Goal: Task Accomplishment & Management: Use online tool/utility

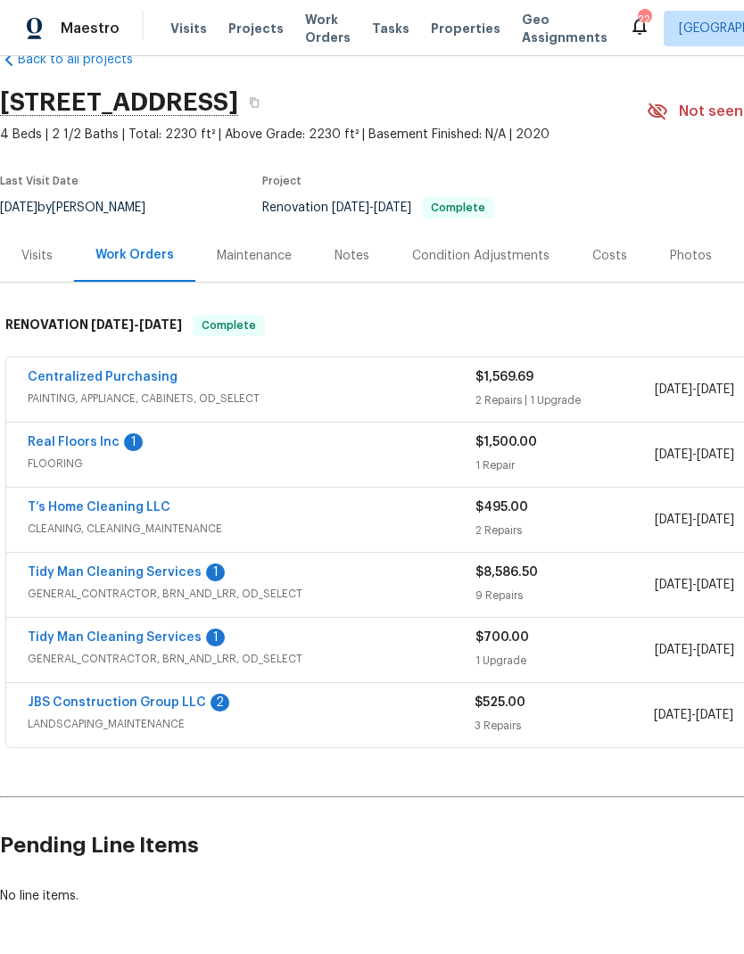
scroll to position [41, 0]
click at [68, 445] on link "Real Floors Inc" at bounding box center [74, 442] width 92 height 12
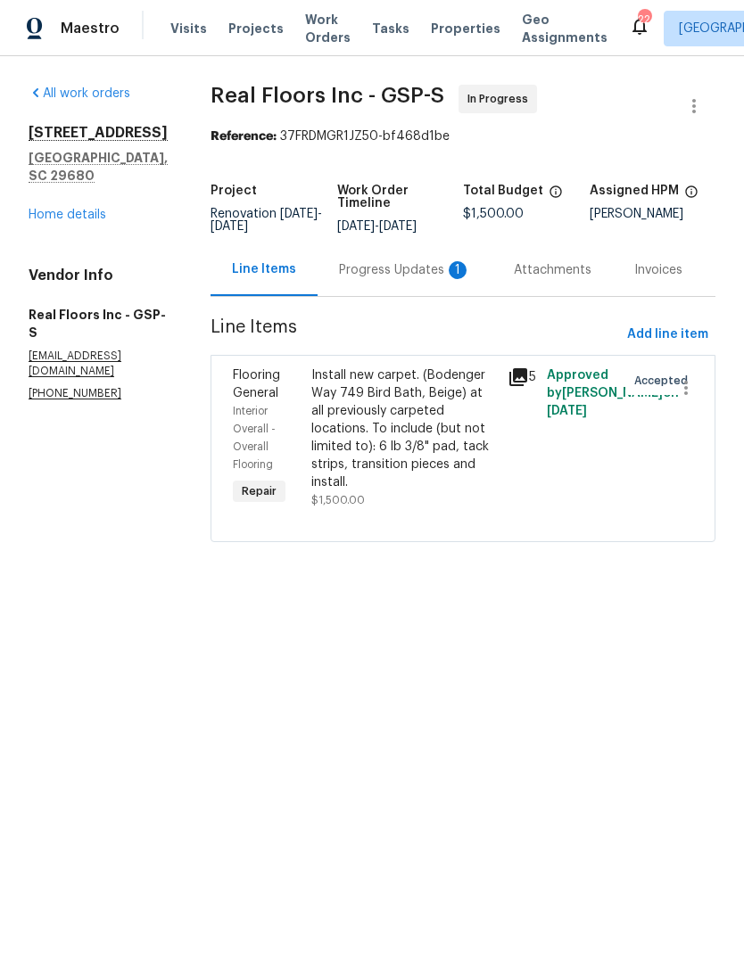
click at [405, 296] on div "Progress Updates 1" at bounding box center [404, 269] width 175 height 53
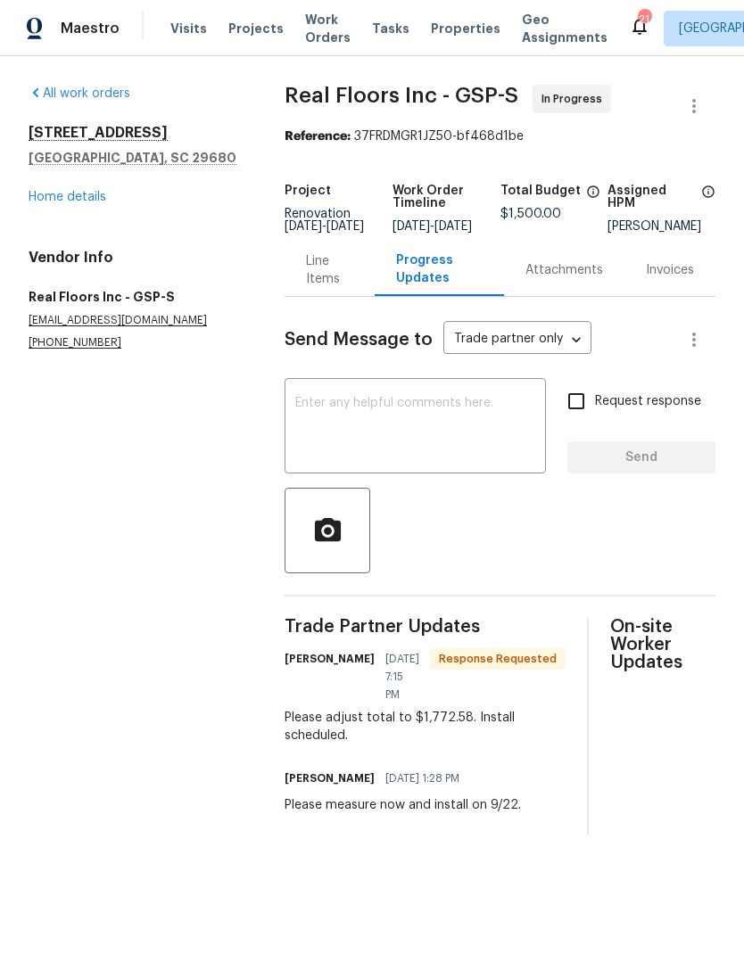
click at [338, 283] on div "Line Items" at bounding box center [329, 270] width 46 height 36
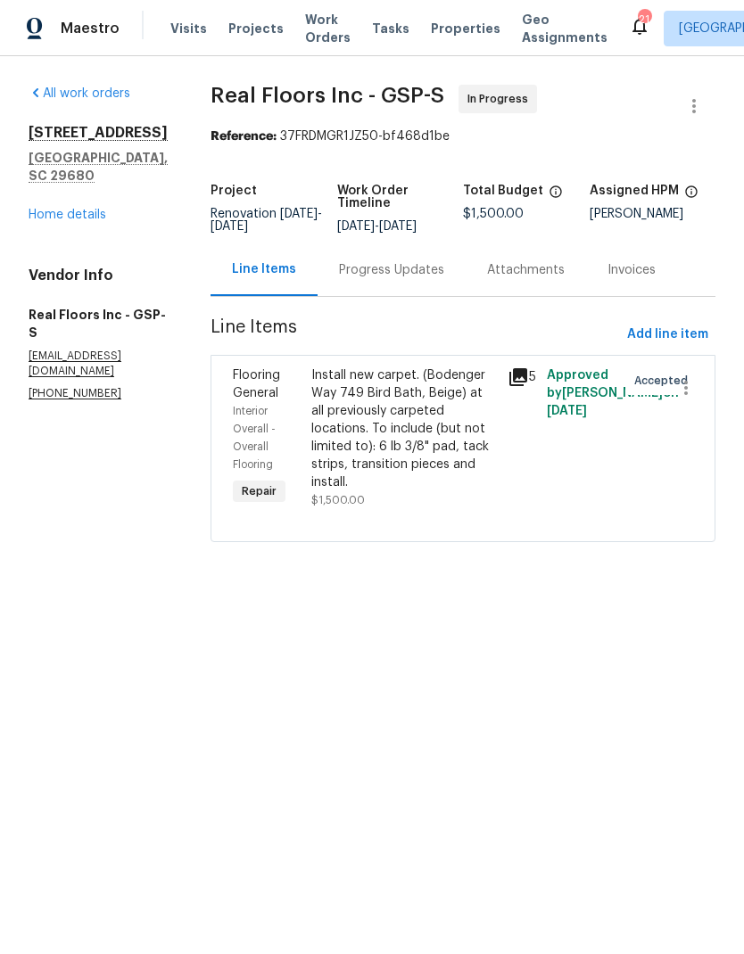
click at [420, 462] on div "Install new carpet. (Bodenger Way 749 Bird Bath, Beige) at all previously carpe…" at bounding box center [403, 428] width 185 height 125
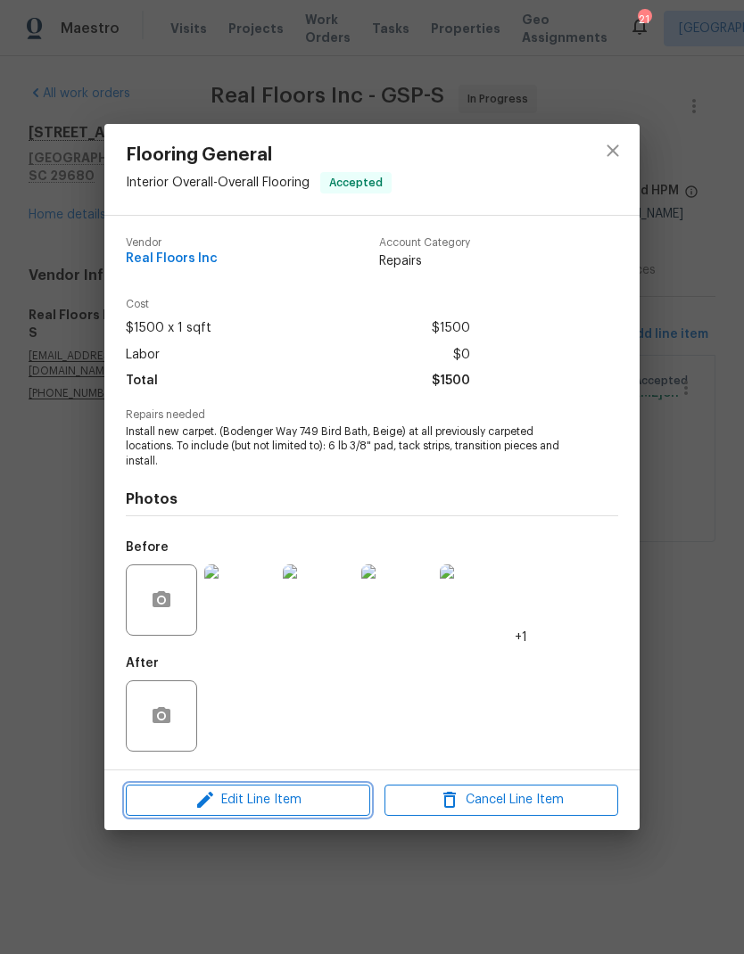
click at [195, 803] on icon "button" at bounding box center [204, 799] width 21 height 21
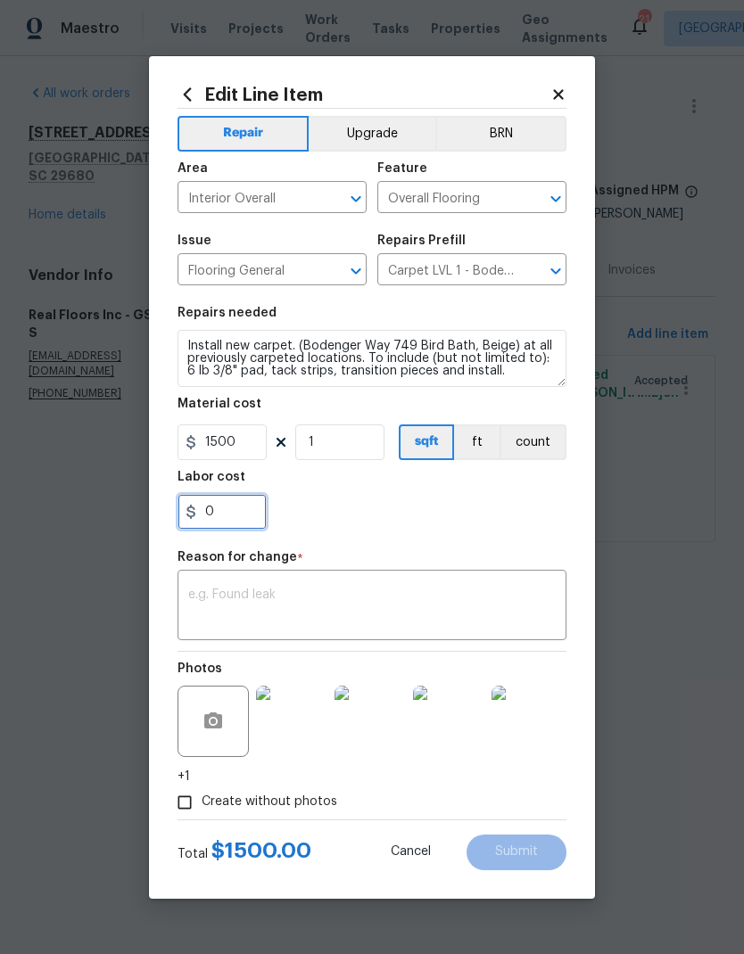
click at [219, 517] on input "0" at bounding box center [221, 512] width 89 height 36
type input "1772.58"
click at [482, 509] on div "1772.58" at bounding box center [371, 512] width 389 height 36
click at [349, 439] on input "1" at bounding box center [339, 442] width 89 height 36
type input "0"
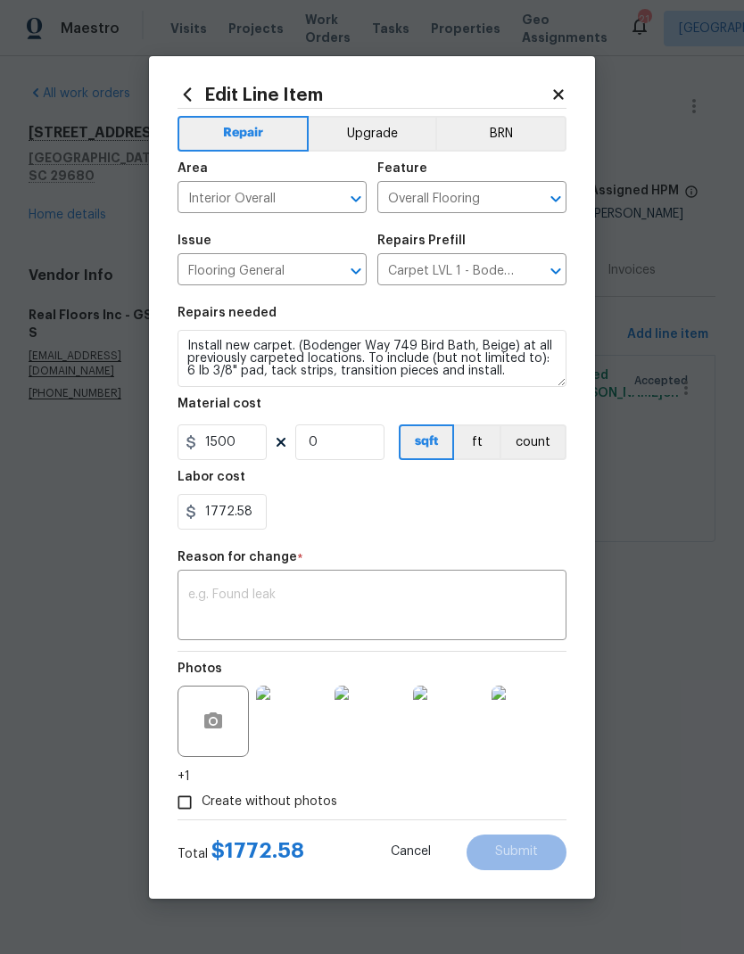
click at [470, 581] on div "x ​" at bounding box center [371, 607] width 389 height 66
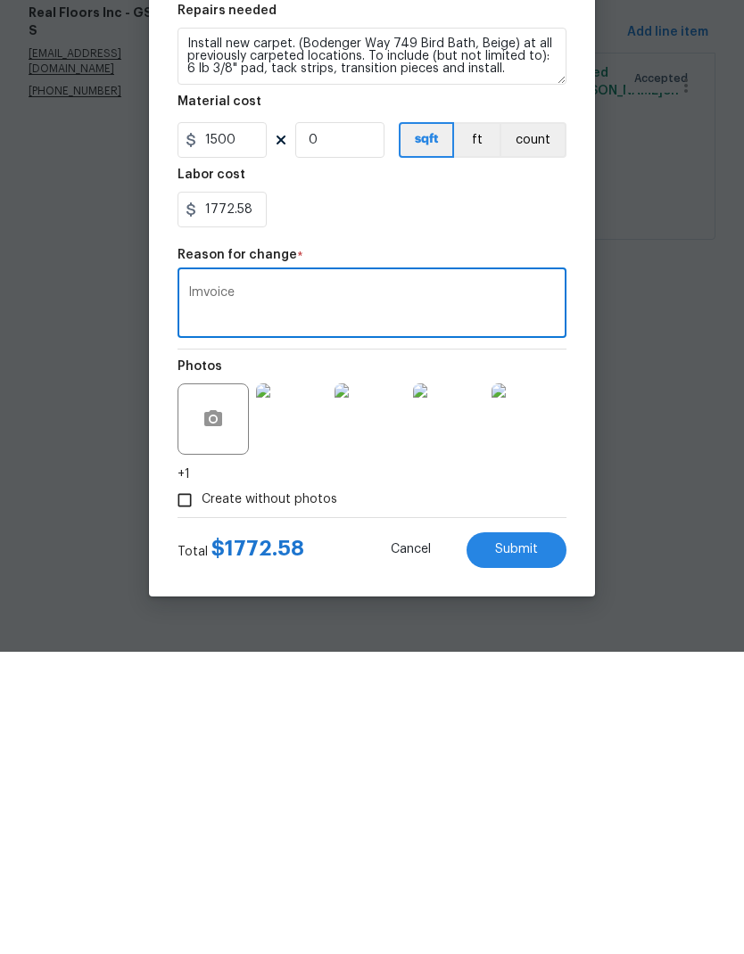
type textarea "Imvoice"
click at [528, 834] on button "Submit" at bounding box center [516, 852] width 100 height 36
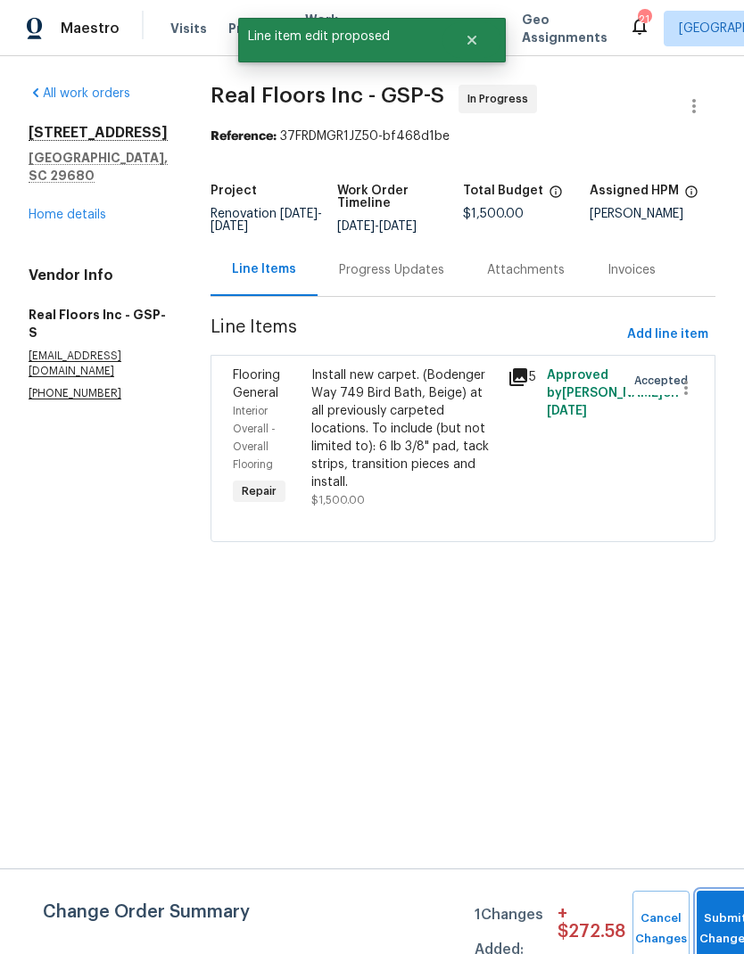
click at [720, 919] on button "Submit Changes" at bounding box center [724, 929] width 57 height 77
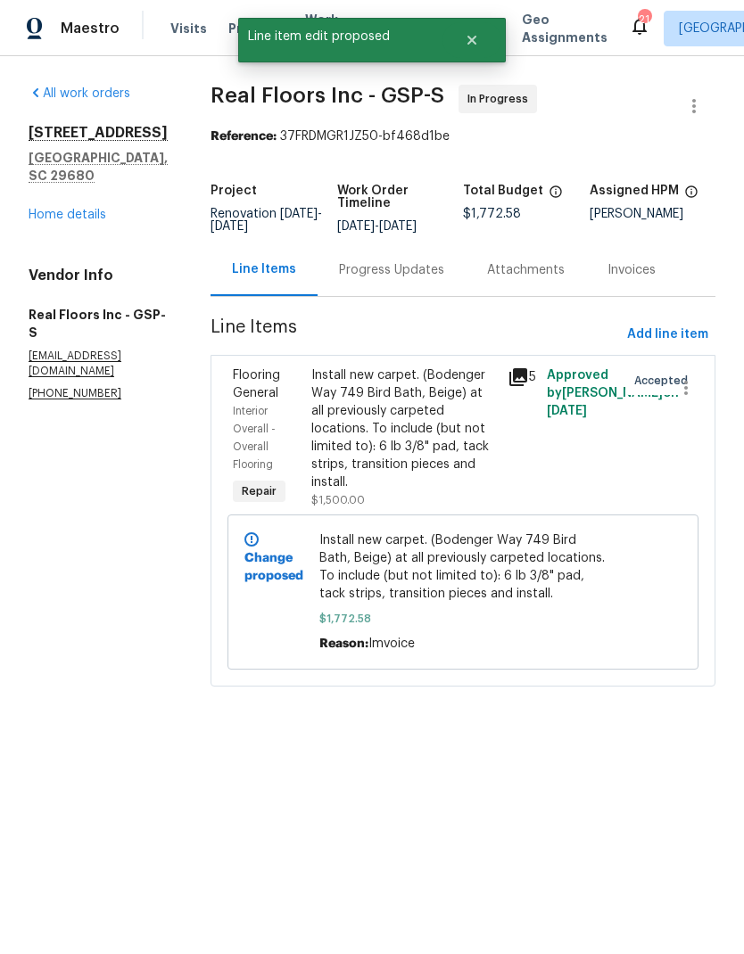
click at [402, 279] on div "Progress Updates" at bounding box center [391, 270] width 105 height 18
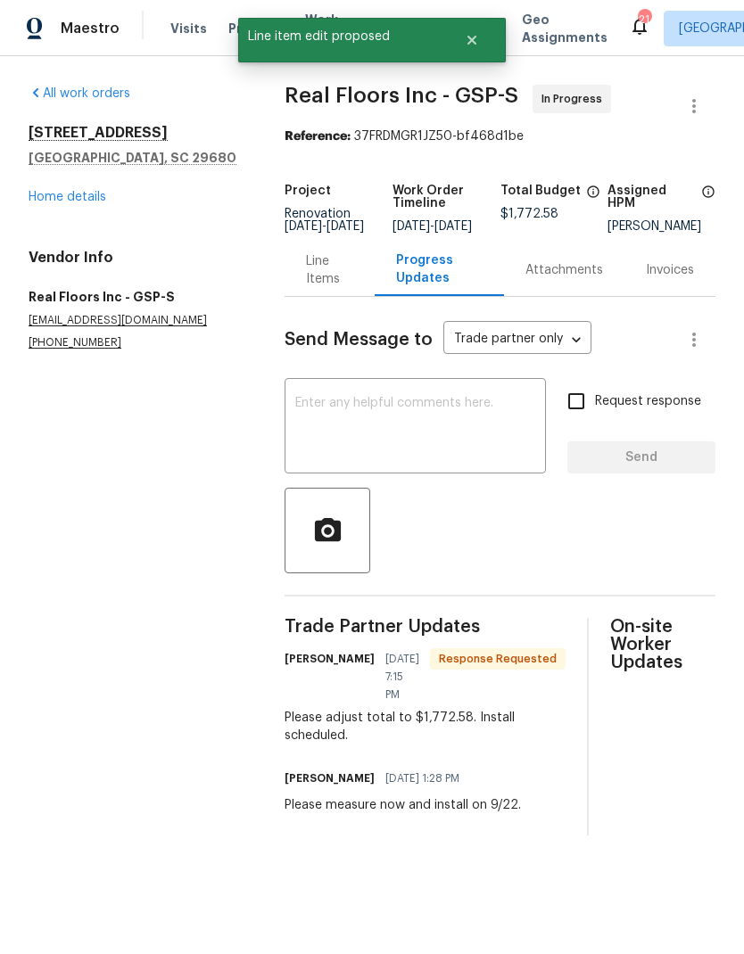
click at [468, 425] on textarea at bounding box center [415, 428] width 240 height 62
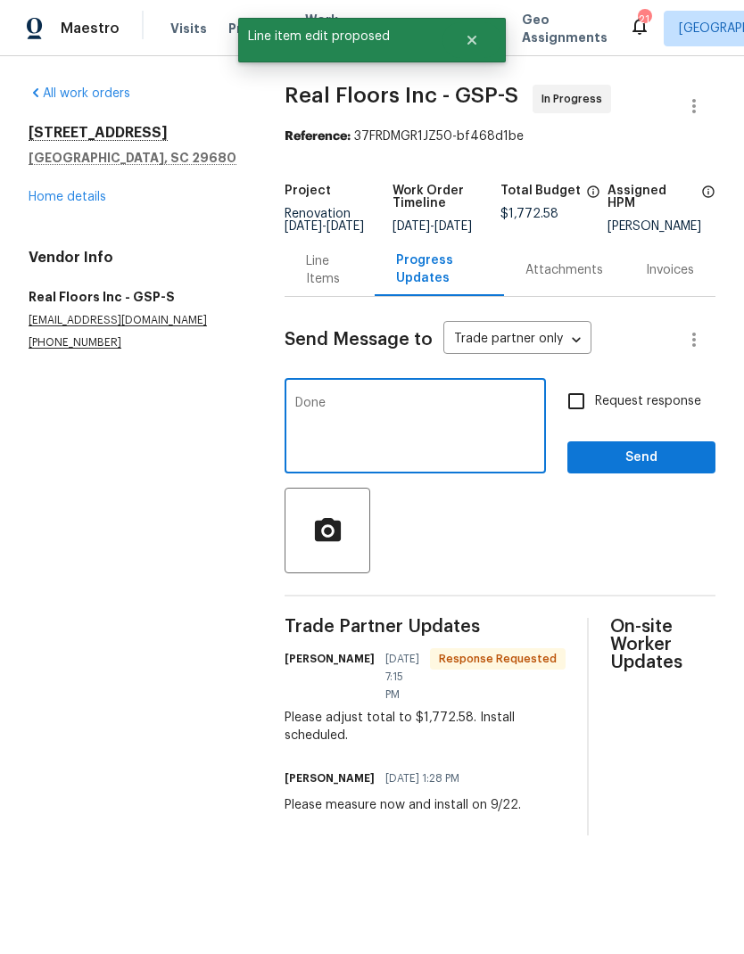
type textarea "Done"
click at [660, 467] on span "Send" at bounding box center [640, 458] width 119 height 22
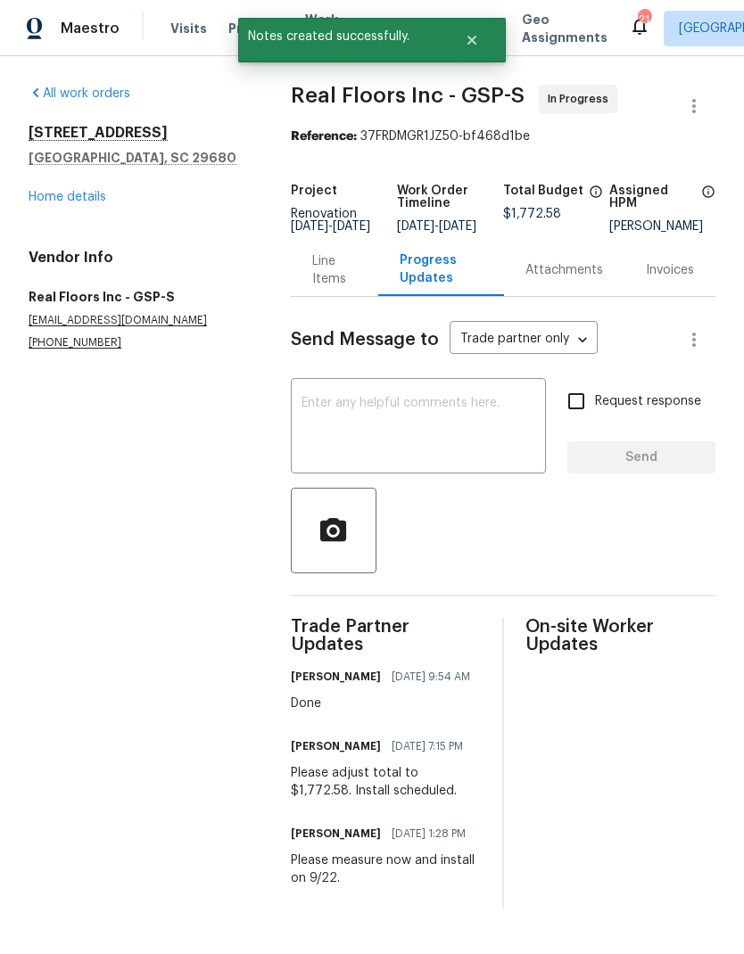
click at [55, 193] on link "Home details" at bounding box center [68, 197] width 78 height 12
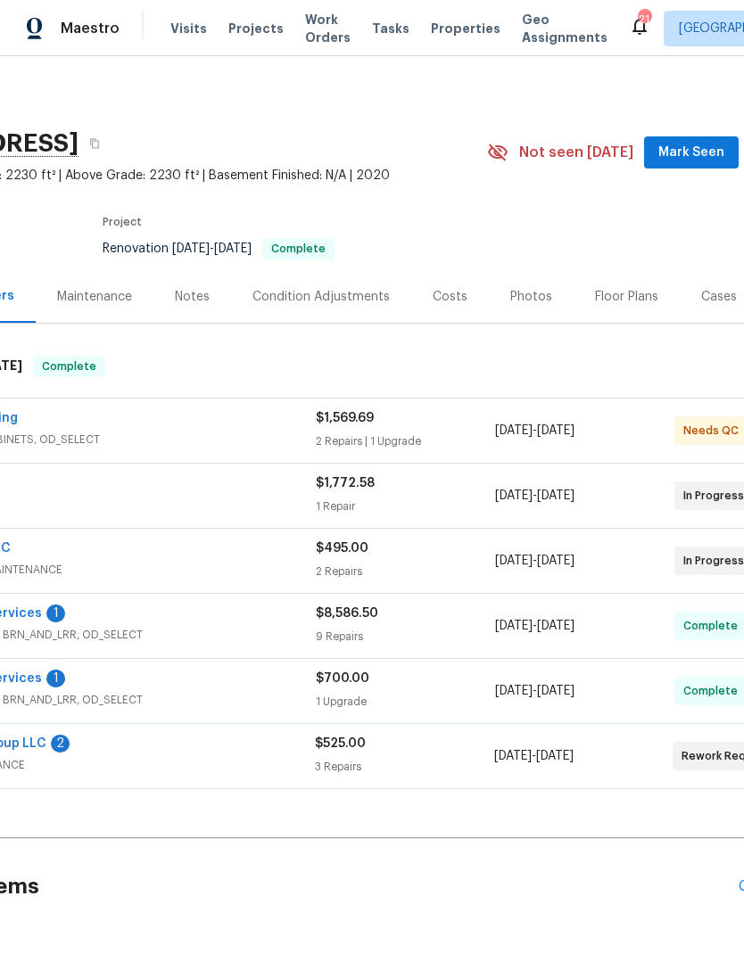
scroll to position [0, 164]
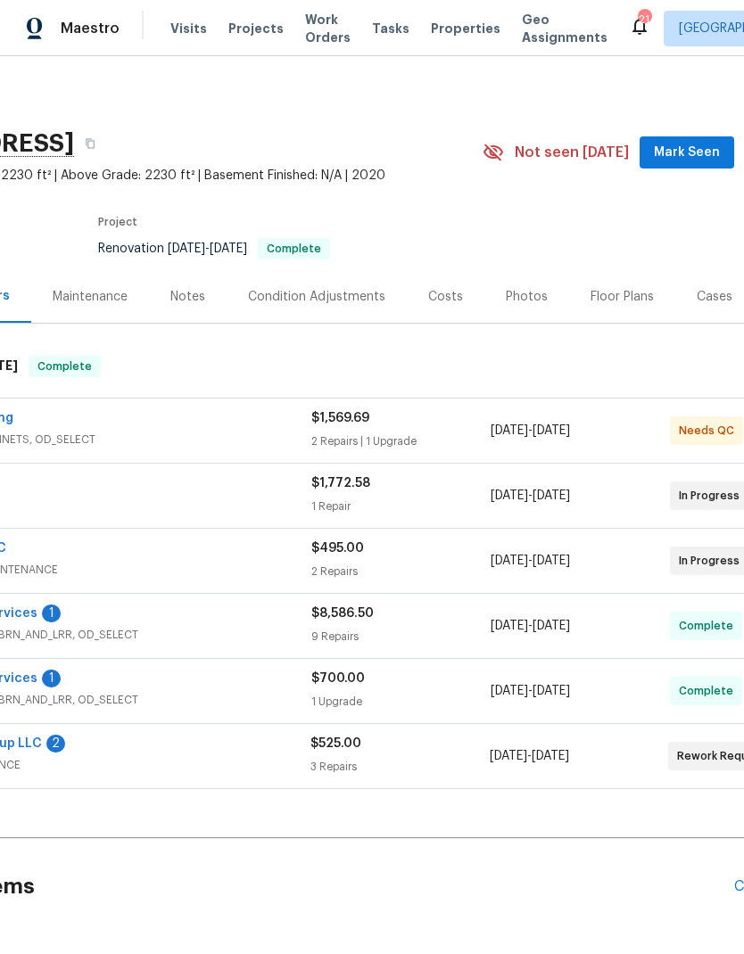
click at [516, 299] on div "Photos" at bounding box center [526, 297] width 42 height 18
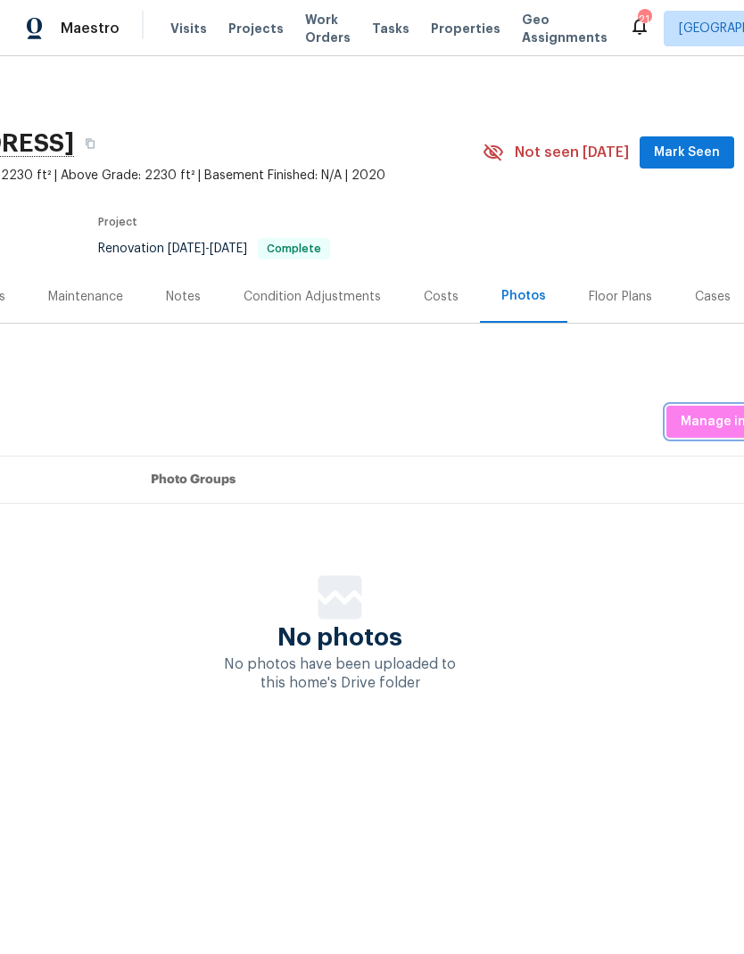
click at [711, 420] on span "Manage in Google Drive" at bounding box center [754, 422] width 149 height 22
